Goal: Information Seeking & Learning: Learn about a topic

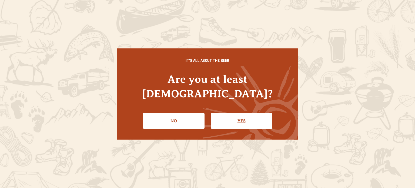
click at [217, 113] on link "Yes" at bounding box center [242, 121] width 62 height 16
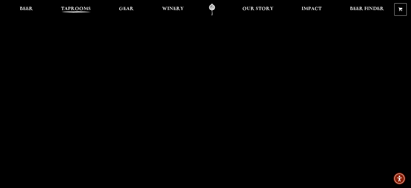
click at [81, 9] on span "Taprooms" at bounding box center [76, 9] width 30 height 4
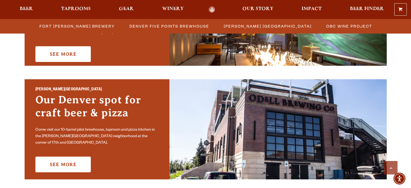
scroll to position [378, 0]
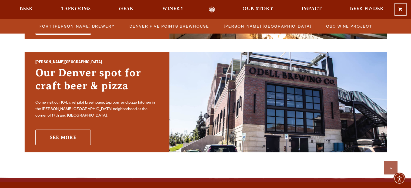
click at [84, 129] on link "See More" at bounding box center [62, 137] width 55 height 16
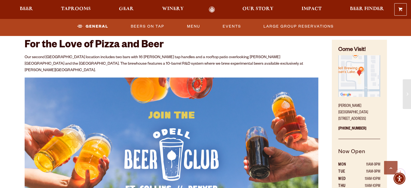
scroll to position [108, 0]
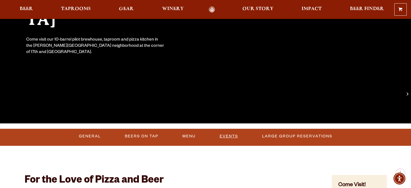
click at [229, 136] on link "Events" at bounding box center [228, 136] width 23 height 12
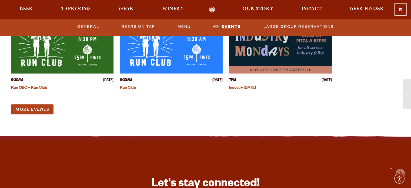
scroll to position [1390, 0]
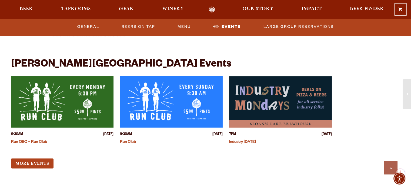
click at [42, 158] on link "More Events" at bounding box center [32, 163] width 42 height 10
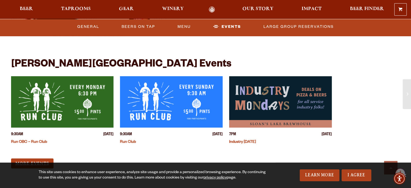
scroll to position [1388, 0]
